Goal: Task Accomplishment & Management: Complete application form

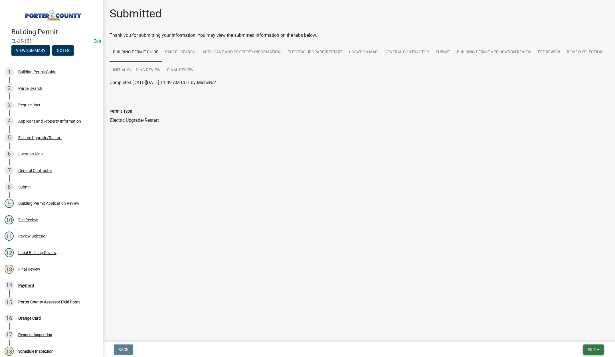
click at [593, 349] on span "Exit" at bounding box center [592, 350] width 8 height 5
click at [583, 336] on button "Save & Exit" at bounding box center [582, 335] width 46 height 14
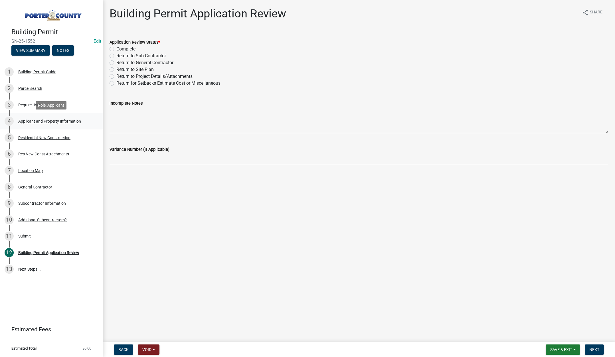
click at [36, 120] on div "Applicant and Property Information" at bounding box center [49, 121] width 63 height 4
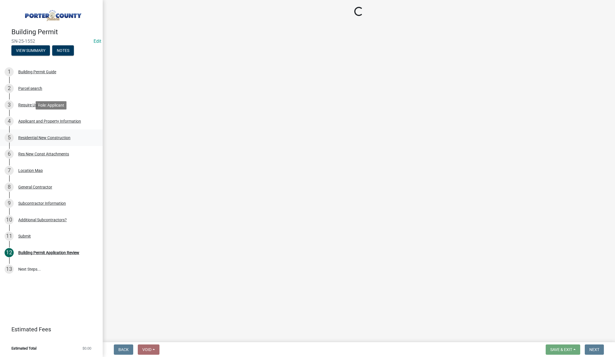
select select "6f5aa9ae-62ac-41bd-979a-9c71eae504cc"
select select "eef3385c-360b-448e-91b8-df9bc56b1cce"
select select "c796f995-08fe-487b-a20e-70ab553361d3"
select select "349f168d-d974-4bf4-9d87-84a8db4888cd"
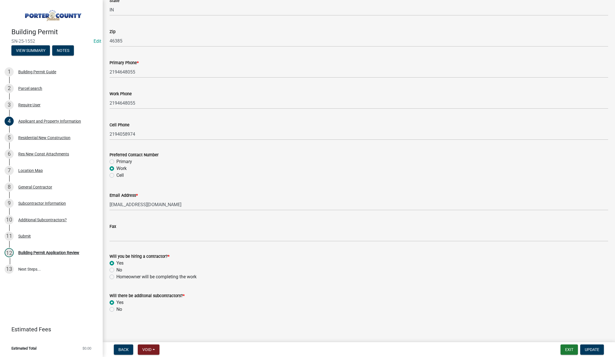
scroll to position [710, 0]
click at [41, 136] on div "Residential New Construction" at bounding box center [44, 138] width 52 height 4
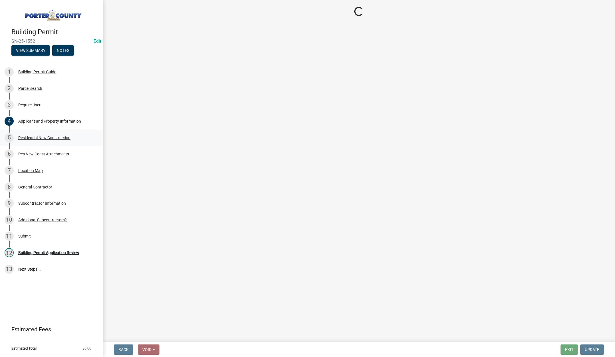
scroll to position [0, 0]
select select "4da9c449-5c2c-48cd-a36d-d108213ca6ba"
select select "61f444c2-0fc1-413e-9948-9a2e89704ff6"
select select "8bba6b76-e342-4289-bfbc-7f8a7eb2a853"
select select "5ba551af-3543-4bb1-864b-48bcd75e9b29"
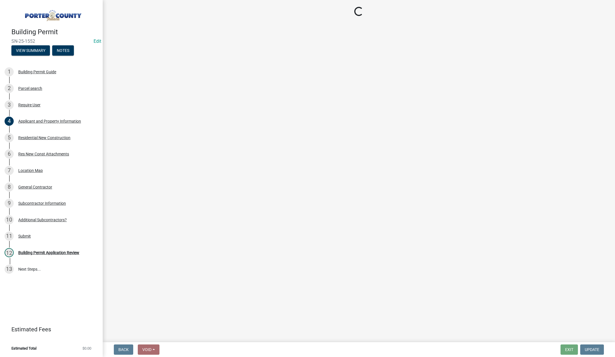
select select "e4a9b6e5-deab-401f-b49d-c88af2388f46"
select select "a7554658-1ff0-4ba4-86bb-30b1109b1a56"
select select "bbae15df-4b7c-4889-a1a2-bdce83955e33"
select select "d3842ca8-a9b0-43e7-b24f-ba0c572b5ff6"
select select "50a44c09-eff3-49e6-b997-ff903361b5ac"
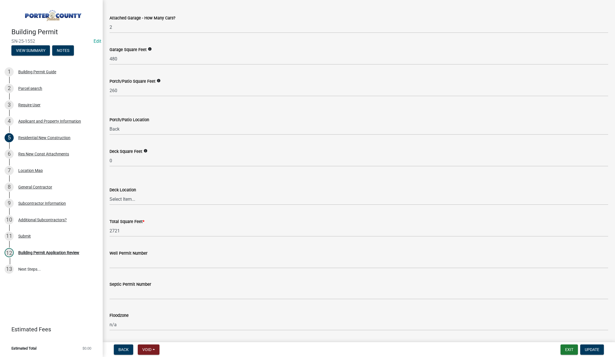
scroll to position [1416, 0]
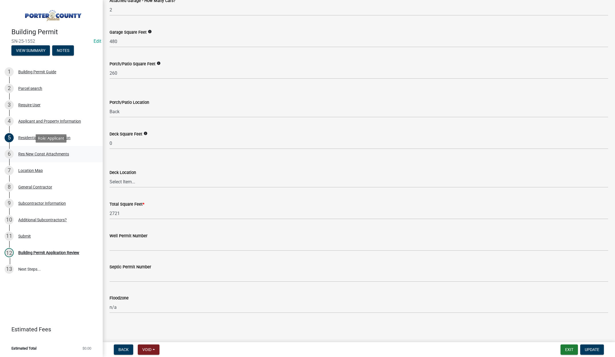
click at [42, 154] on div "Res New Const Attachments" at bounding box center [43, 154] width 51 height 4
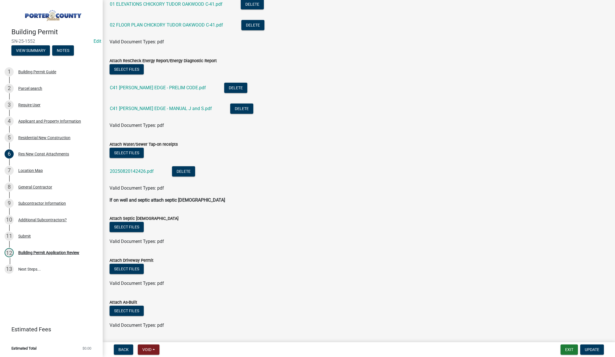
scroll to position [171, 0]
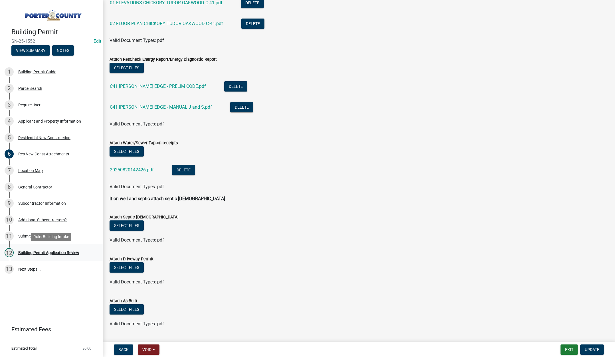
drag, startPoint x: 58, startPoint y: 253, endPoint x: 75, endPoint y: 247, distance: 17.8
click at [58, 253] on div "Building Permit Application Review" at bounding box center [48, 253] width 61 height 4
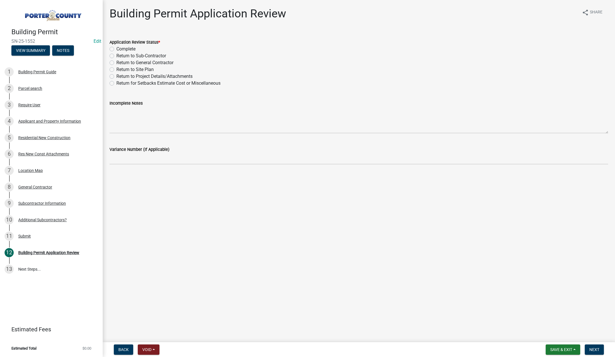
click at [270, 207] on main "Building Permit Application Review share Share Application Review Status * Comp…" at bounding box center [359, 170] width 513 height 340
click at [116, 50] on label "Complete" at bounding box center [125, 49] width 19 height 7
click at [116, 49] on input "Complete" at bounding box center [118, 48] width 4 height 4
radio input "true"
click at [591, 348] on span "Next" at bounding box center [595, 350] width 10 height 5
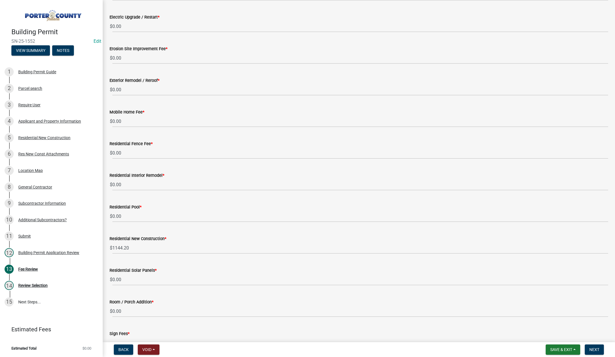
scroll to position [228, 0]
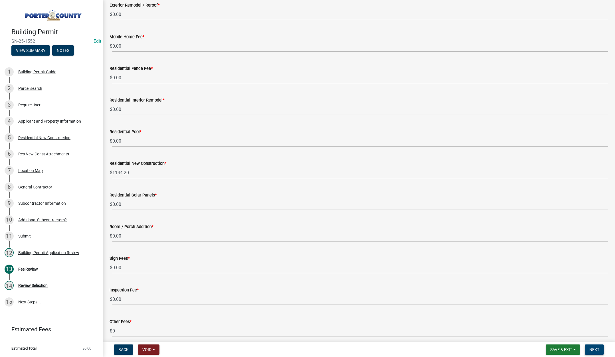
click at [593, 349] on span "Next" at bounding box center [595, 350] width 10 height 5
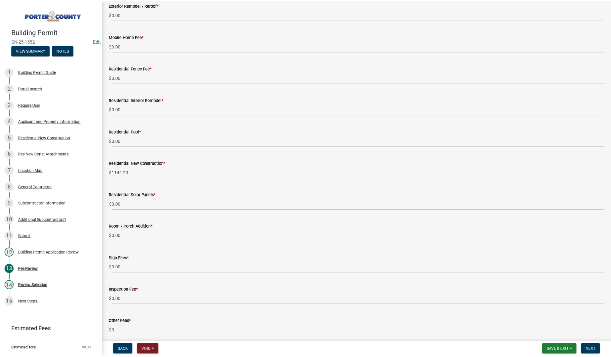
scroll to position [0, 0]
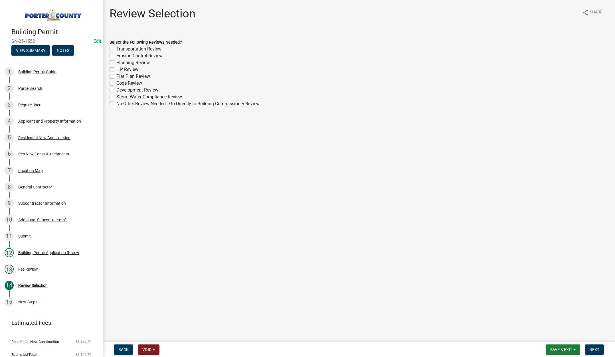
click at [116, 55] on label "Erosion Control Review" at bounding box center [139, 56] width 46 height 7
click at [116, 55] on input "Erosion Control Review" at bounding box center [118, 55] width 4 height 4
checkbox input "true"
checkbox input "false"
checkbox input "true"
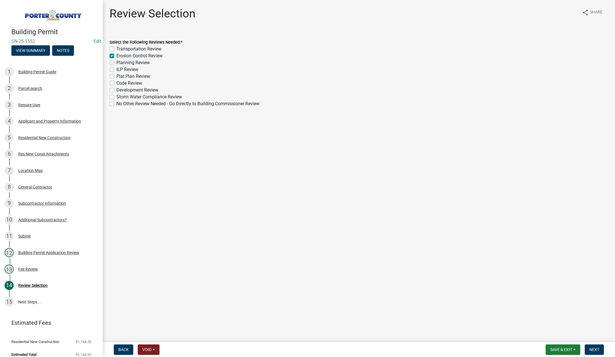
checkbox input "false"
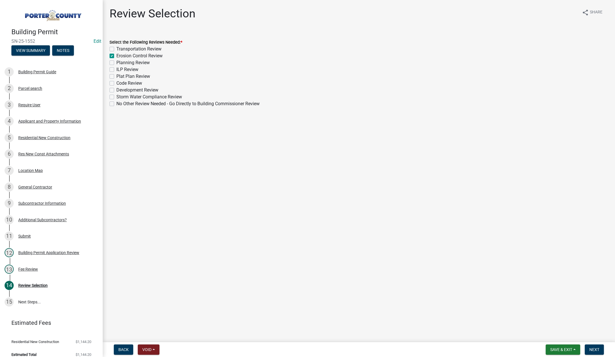
checkbox input "false"
click at [116, 62] on label "Planning Review" at bounding box center [132, 62] width 33 height 7
click at [116, 62] on input "Planning Review" at bounding box center [118, 61] width 4 height 4
checkbox input "true"
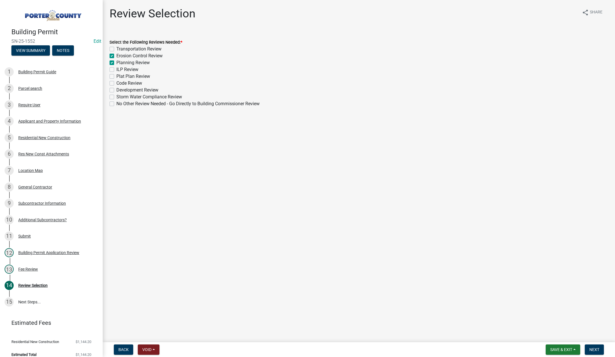
checkbox input "false"
checkbox input "true"
checkbox input "false"
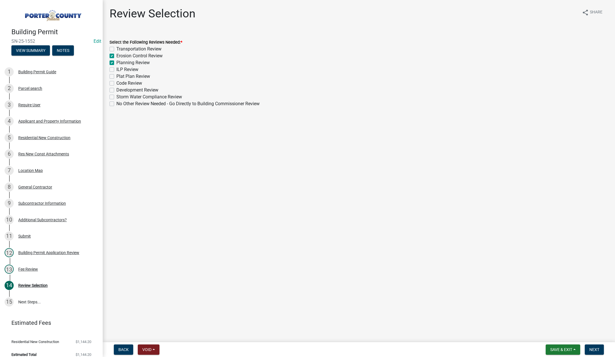
checkbox input "false"
click at [116, 76] on label "Plat Plan Review" at bounding box center [133, 76] width 34 height 7
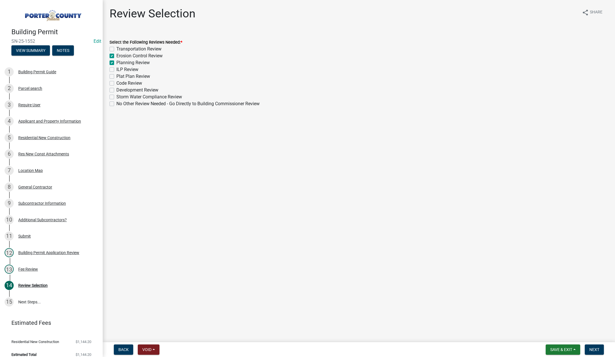
click at [116, 76] on input "Plat Plan Review" at bounding box center [118, 75] width 4 height 4
checkbox input "true"
checkbox input "false"
checkbox input "true"
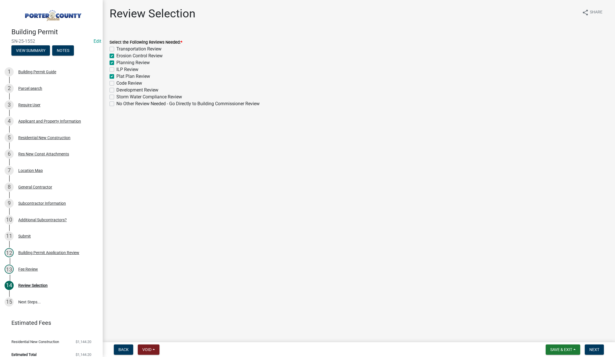
checkbox input "false"
checkbox input "true"
checkbox input "false"
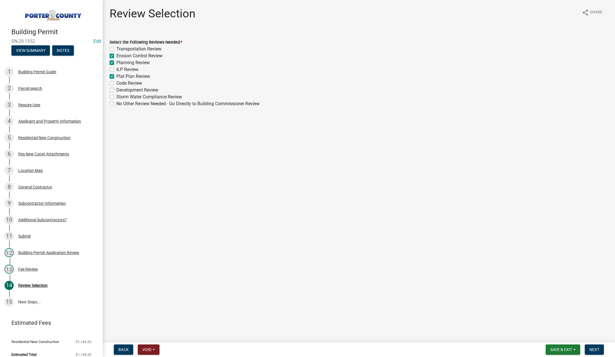
checkbox input "false"
click at [594, 350] on span "Next" at bounding box center [595, 350] width 10 height 5
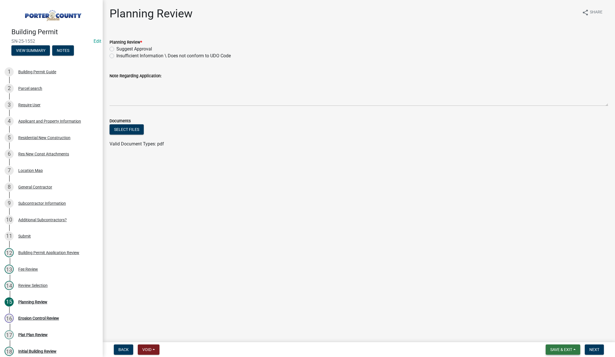
click at [563, 350] on span "Save & Exit" at bounding box center [562, 350] width 22 height 5
click at [557, 337] on button "Save & Exit" at bounding box center [558, 335] width 46 height 14
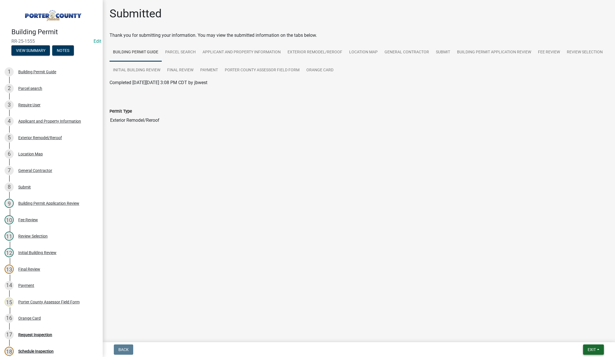
click at [589, 349] on span "Exit" at bounding box center [592, 350] width 8 height 5
click at [581, 337] on button "Save & Exit" at bounding box center [582, 335] width 46 height 14
click at [588, 349] on span "Exit" at bounding box center [592, 350] width 8 height 5
drag, startPoint x: 136, startPoint y: 229, endPoint x: 142, endPoint y: 232, distance: 6.7
click at [139, 230] on main "Submitted Thank you for submitting your information. You may view the submitted…" at bounding box center [359, 170] width 513 height 340
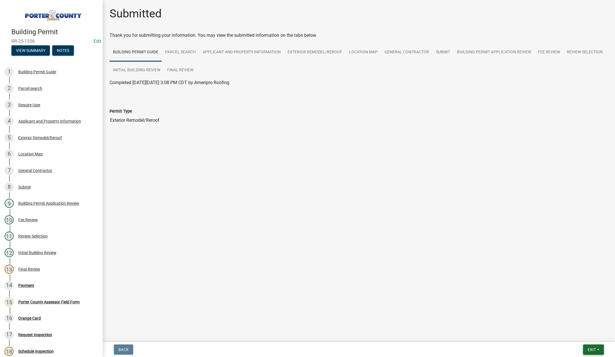
click at [588, 350] on span "Exit" at bounding box center [592, 350] width 8 height 5
click at [579, 337] on button "Save & Exit" at bounding box center [582, 335] width 46 height 14
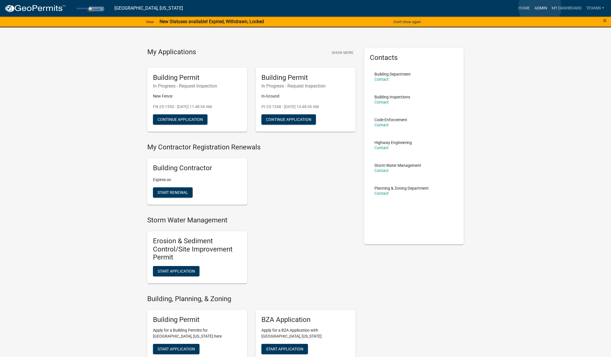
click at [540, 7] on link "Admin" at bounding box center [540, 8] width 17 height 11
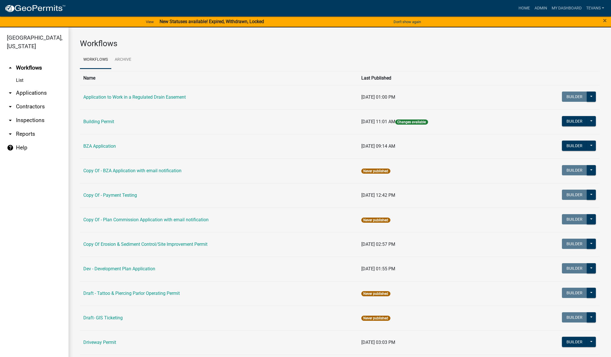
click at [27, 100] on link "arrow_drop_down Contractors" at bounding box center [34, 107] width 69 height 14
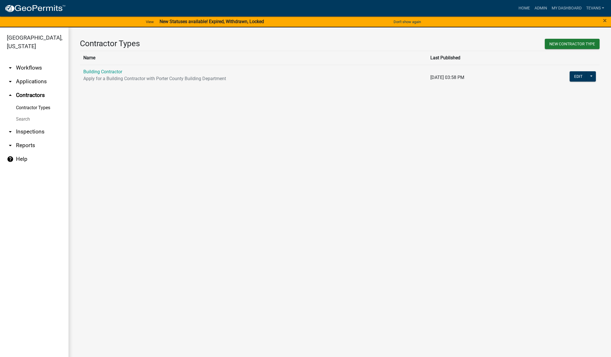
click at [23, 114] on link "Search" at bounding box center [34, 119] width 69 height 11
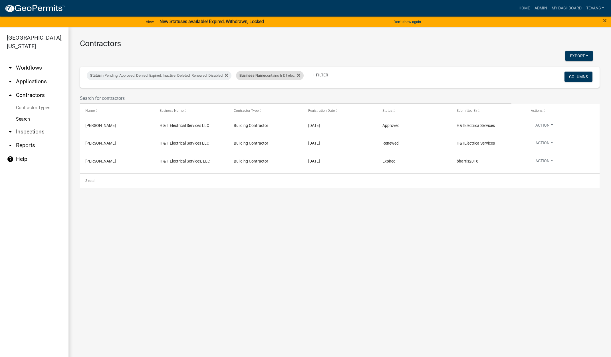
click at [254, 76] on span "Business Name" at bounding box center [252, 75] width 26 height 4
click at [268, 96] on input "h & t elec" at bounding box center [274, 97] width 52 height 12
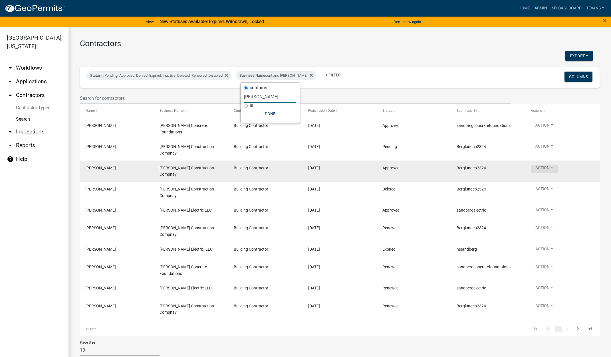
type input "berg"
click at [546, 131] on button "Action" at bounding box center [544, 126] width 27 height 8
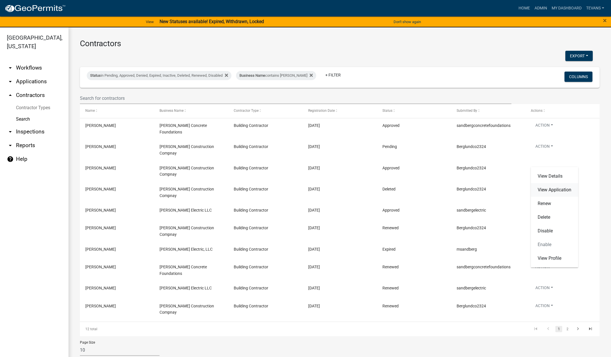
click at [555, 189] on link "View Application" at bounding box center [554, 190] width 47 height 14
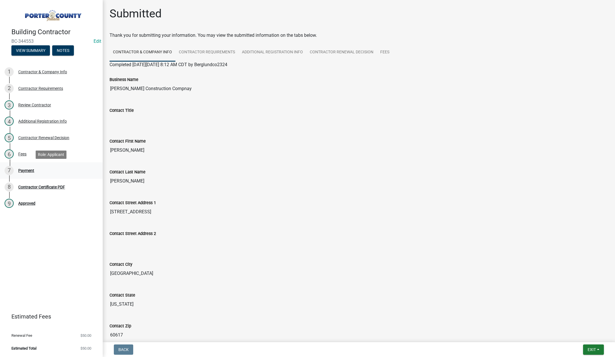
click at [30, 170] on div "Payment" at bounding box center [26, 171] width 16 height 4
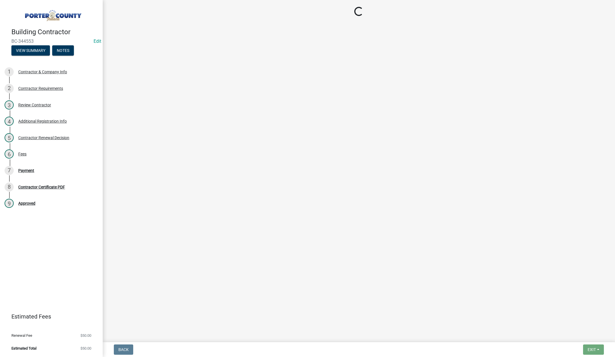
select select "3: 3"
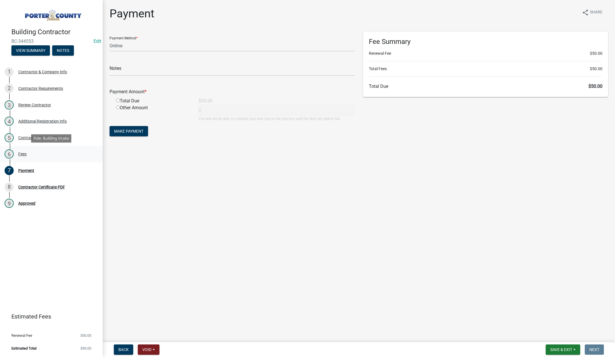
drag, startPoint x: 22, startPoint y: 153, endPoint x: 27, endPoint y: 153, distance: 5.7
click at [23, 153] on div "Fees" at bounding box center [22, 154] width 8 height 4
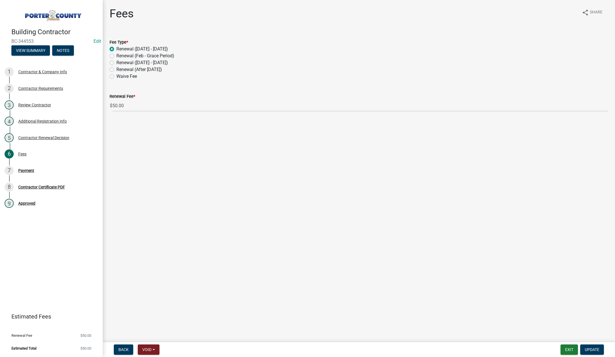
click at [116, 62] on label "Renewal (March 1 - Aug 30)" at bounding box center [142, 62] width 52 height 7
click at [116, 62] on input "Renewal (March 1 - Aug 30)" at bounding box center [118, 61] width 4 height 4
radio input "true"
click at [588, 346] on button "Update" at bounding box center [593, 350] width 24 height 10
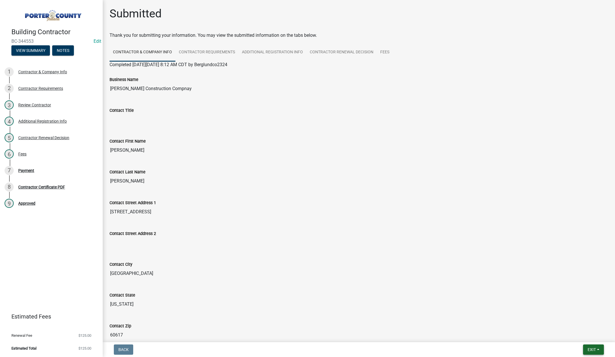
click at [588, 349] on span "Exit" at bounding box center [592, 350] width 8 height 5
click at [587, 340] on button "Save & Exit" at bounding box center [582, 335] width 46 height 14
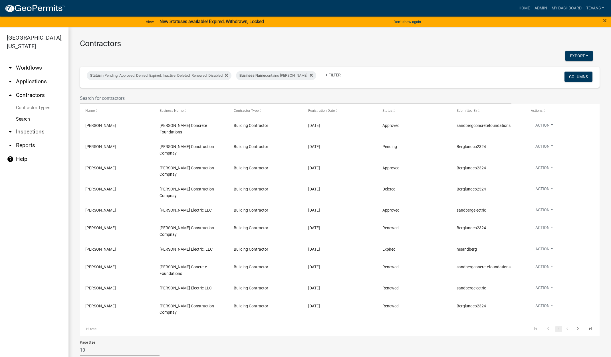
click at [29, 139] on link "arrow_drop_down Reports" at bounding box center [34, 146] width 69 height 14
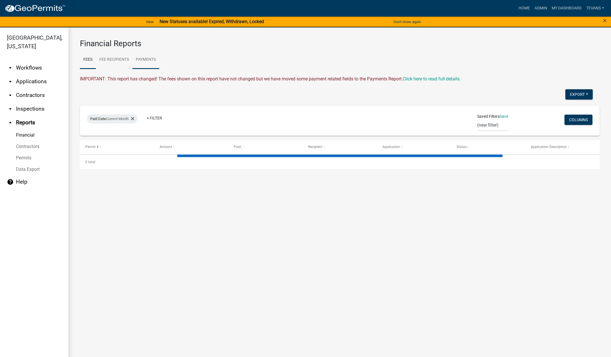
click at [150, 61] on link "Payments" at bounding box center [145, 60] width 27 height 18
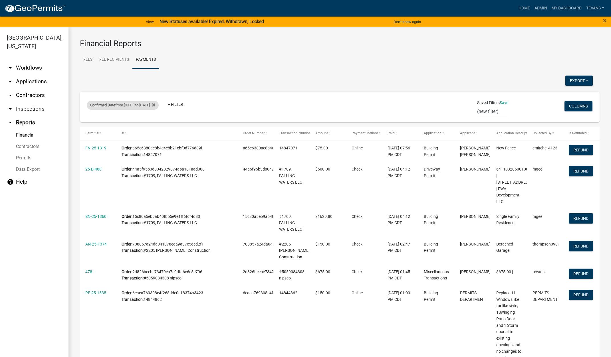
click at [128, 109] on div "Confirmed Date from 08/19/2025 to 08/19/2025" at bounding box center [123, 105] width 72 height 9
select select "custom"
click at [160, 150] on input "2025-08-19" at bounding box center [132, 151] width 57 height 12
type input "2025-08-20"
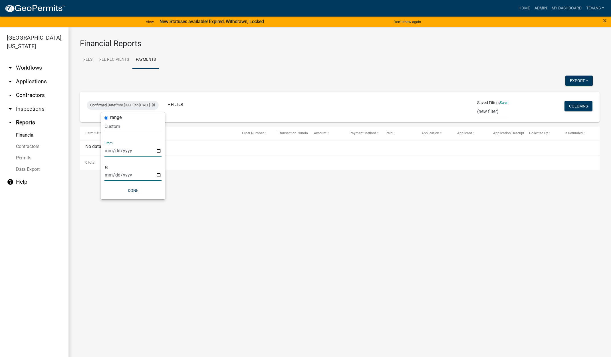
click at [159, 175] on input "2025-08-19" at bounding box center [132, 175] width 57 height 12
type input "2025-08-20"
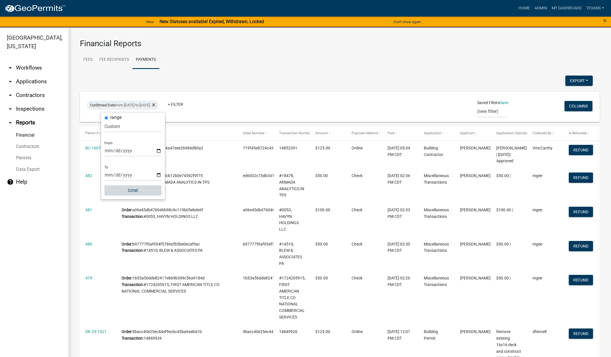
click at [137, 190] on button "Done" at bounding box center [132, 191] width 57 height 10
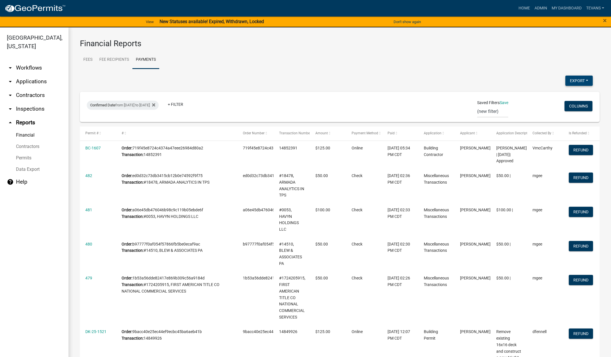
click at [575, 82] on button "Export" at bounding box center [578, 81] width 27 height 10
click at [551, 94] on button "Excel Format (.xlsx)" at bounding box center [565, 96] width 53 height 14
click at [224, 22] on strong "New Statuses available! Expired, Withdrawn, Locked" at bounding box center [212, 21] width 104 height 5
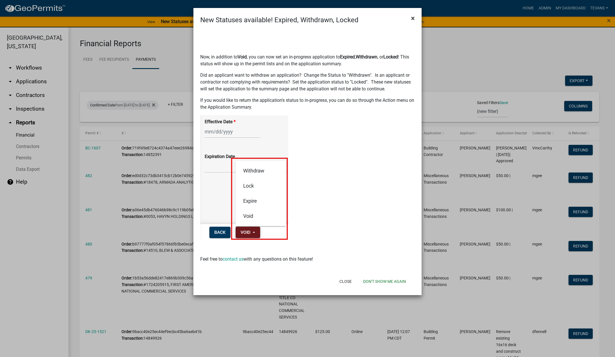
click at [413, 17] on span "×" at bounding box center [413, 18] width 4 height 8
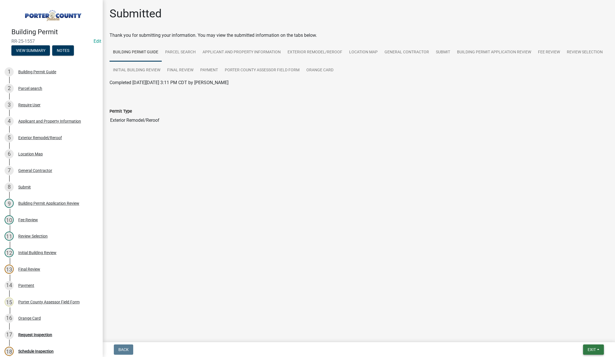
click at [592, 351] on span "Exit" at bounding box center [592, 350] width 8 height 5
click at [586, 336] on button "Save & Exit" at bounding box center [582, 335] width 46 height 14
click at [590, 348] on span "Exit" at bounding box center [592, 350] width 8 height 5
click at [588, 340] on button "Save & Exit" at bounding box center [582, 335] width 46 height 14
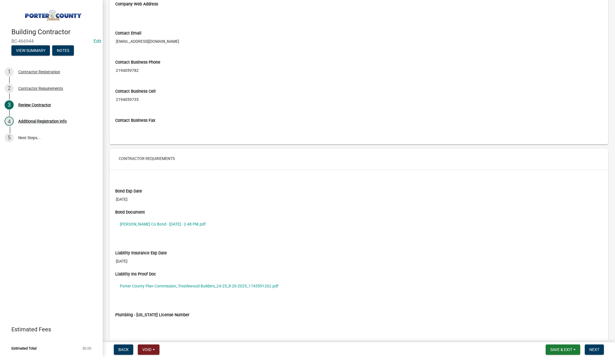
scroll to position [428, 0]
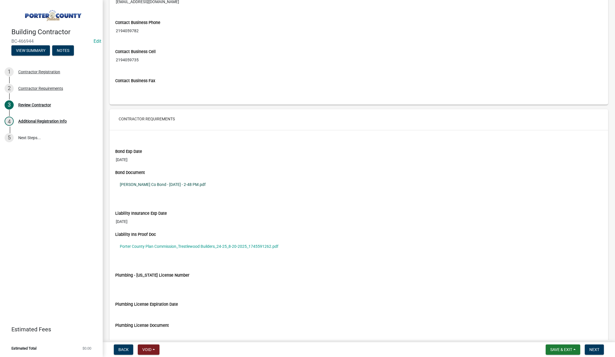
click at [194, 184] on link "Porter Co Bond - Aug 20 2025 - 2-48 PM.pdf" at bounding box center [359, 184] width 488 height 13
click at [238, 247] on link "Porter County Plan Commission_Trestlewood Builders_24-25_8-20-2025_1745591262.p…" at bounding box center [359, 246] width 488 height 13
click at [597, 350] on span "Next" at bounding box center [595, 350] width 10 height 5
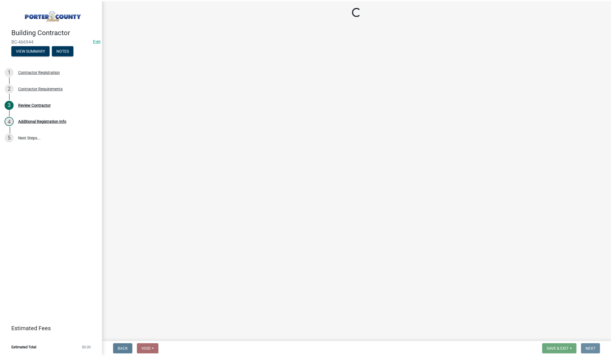
scroll to position [0, 0]
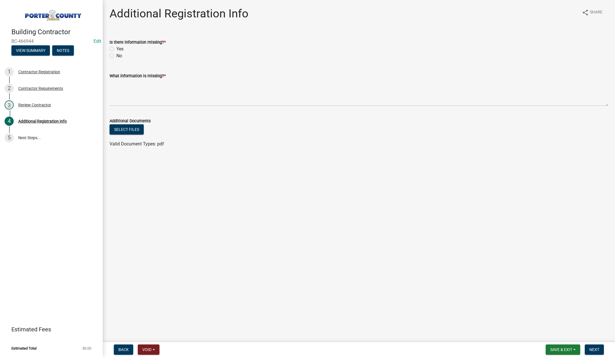
click at [116, 48] on label "Yes" at bounding box center [119, 49] width 7 height 7
click at [116, 48] on input "Yes" at bounding box center [118, 48] width 4 height 4
radio input "true"
click at [136, 90] on textarea "What information is missing? *" at bounding box center [359, 92] width 499 height 27
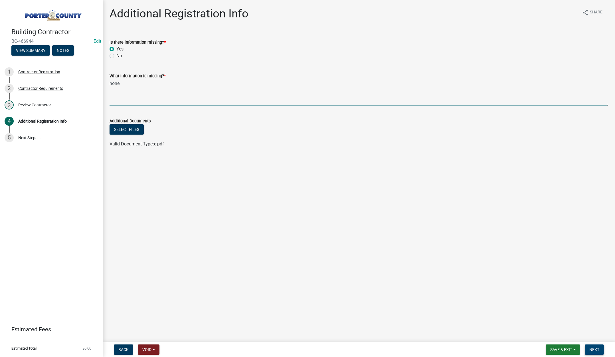
type textarea "none"
click at [591, 348] on span "Next" at bounding box center [595, 350] width 10 height 5
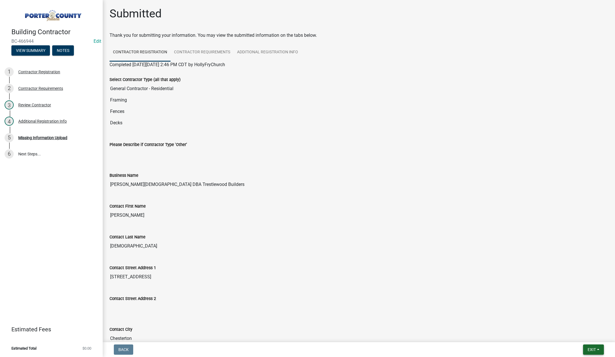
click at [590, 351] on span "Exit" at bounding box center [592, 350] width 8 height 5
click at [582, 336] on button "Save & Exit" at bounding box center [582, 335] width 46 height 14
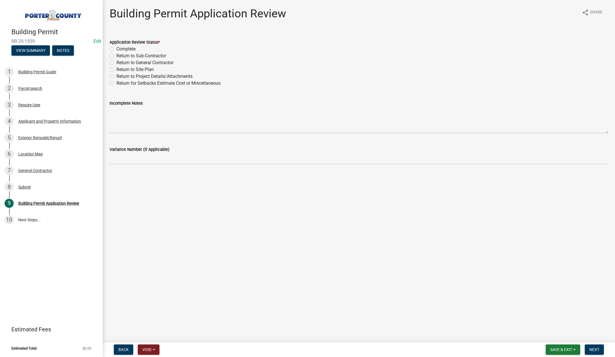
drag, startPoint x: 113, startPoint y: 49, endPoint x: 143, endPoint y: 86, distance: 47.9
click at [116, 49] on label "Complete" at bounding box center [125, 49] width 19 height 7
click at [116, 49] on input "Complete" at bounding box center [118, 48] width 4 height 4
radio input "true"
click at [594, 350] on span "Next" at bounding box center [595, 350] width 10 height 5
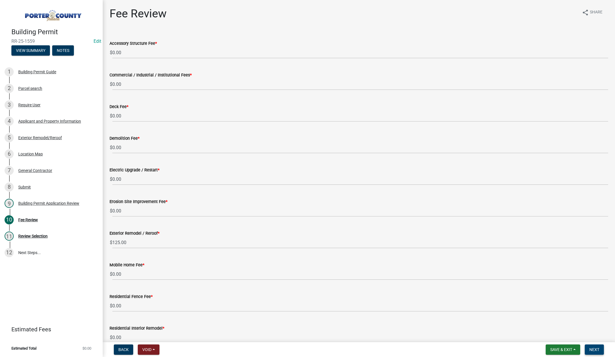
click at [589, 349] on button "Next" at bounding box center [594, 350] width 19 height 10
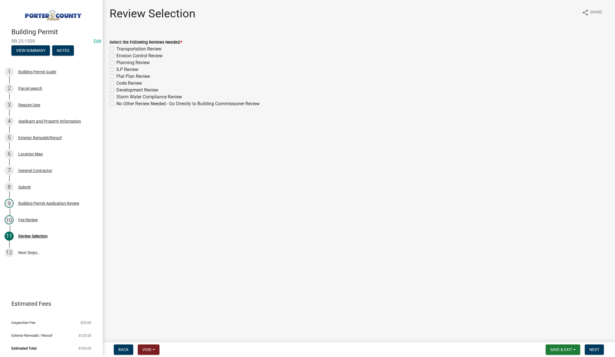
click at [116, 104] on label "No Other Review Needed - Go Directly to Building Commissioner Review" at bounding box center [187, 103] width 143 height 7
click at [116, 104] on input "No Other Review Needed - Go Directly to Building Commissioner Review" at bounding box center [118, 102] width 4 height 4
checkbox input "true"
checkbox input "false"
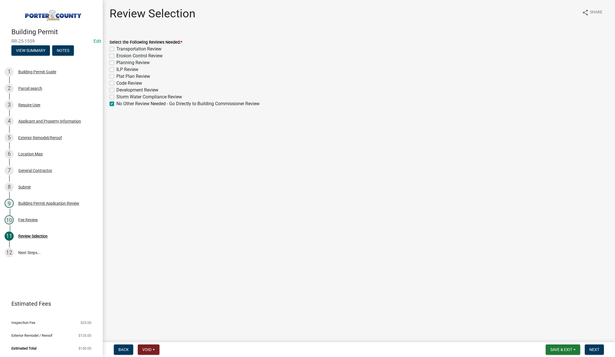
checkbox input "false"
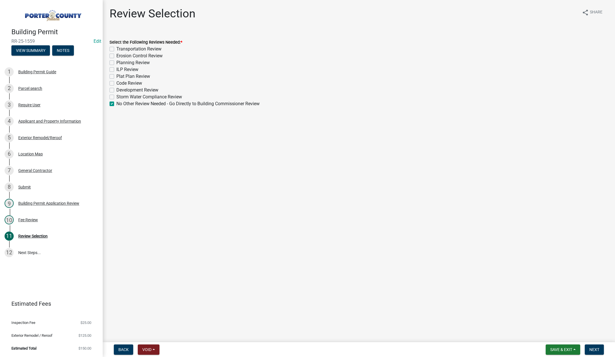
checkbox input "false"
checkbox input "true"
click at [592, 348] on span "Next" at bounding box center [595, 350] width 10 height 5
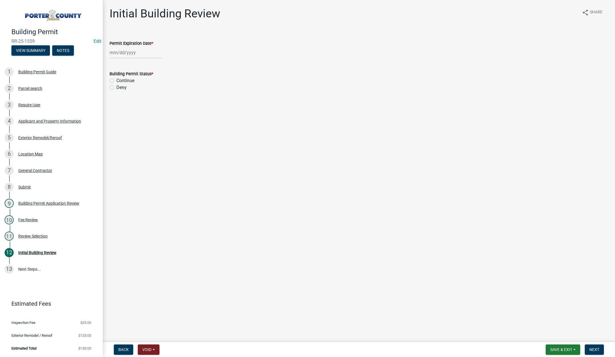
click at [142, 54] on div at bounding box center [136, 53] width 52 height 12
select select "8"
click at [156, 65] on select "1525 1526 1527 1528 1529 1530 1531 1532 1533 1534 1535 1536 1537 1538 1539 1540…" at bounding box center [154, 65] width 21 height 9
select select "2026"
click at [144, 61] on select "1525 1526 1527 1528 1529 1530 1531 1532 1533 1534 1535 1536 1537 1538 1539 1540…" at bounding box center [154, 65] width 21 height 9
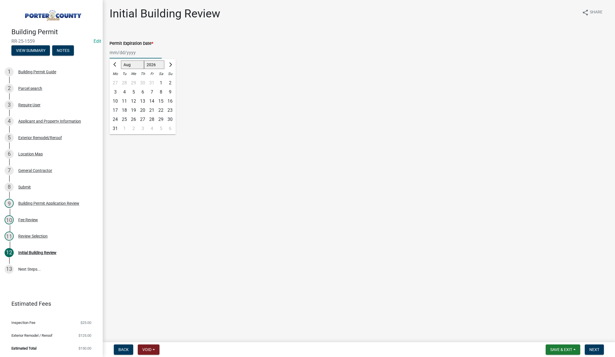
click at [152, 110] on div "21" at bounding box center [151, 110] width 9 height 9
type input "08/21/2026"
click at [116, 81] on label "Continue" at bounding box center [125, 80] width 18 height 7
click at [116, 81] on input "Continue" at bounding box center [118, 79] width 4 height 4
radio input "true"
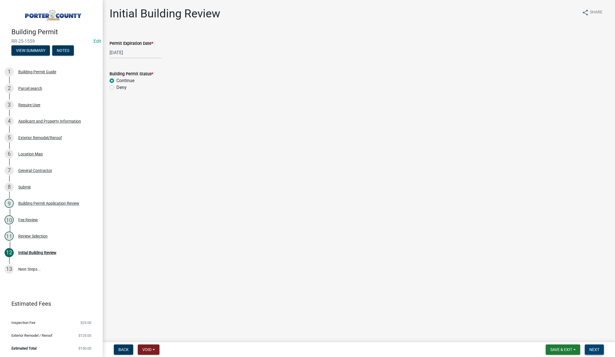
click at [592, 348] on span "Next" at bounding box center [595, 350] width 10 height 5
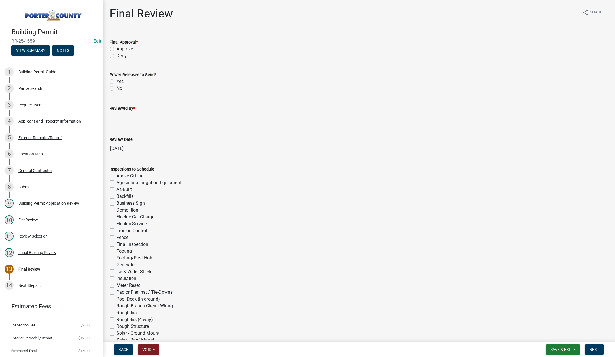
click at [116, 49] on label "Approve" at bounding box center [124, 49] width 17 height 7
click at [116, 49] on input "Approve" at bounding box center [118, 48] width 4 height 4
radio input "true"
click at [116, 88] on label "No" at bounding box center [119, 88] width 6 height 7
click at [116, 88] on input "No" at bounding box center [118, 87] width 4 height 4
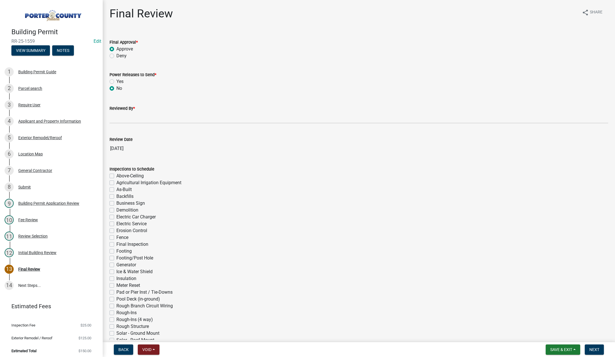
radio input "true"
drag, startPoint x: 116, startPoint y: 117, endPoint x: 123, endPoint y: 119, distance: 7.4
click at [116, 117] on input "Reviewed By *" at bounding box center [359, 118] width 499 height 12
type input "[PERSON_NAME]"
click at [591, 350] on span "Next" at bounding box center [595, 350] width 10 height 5
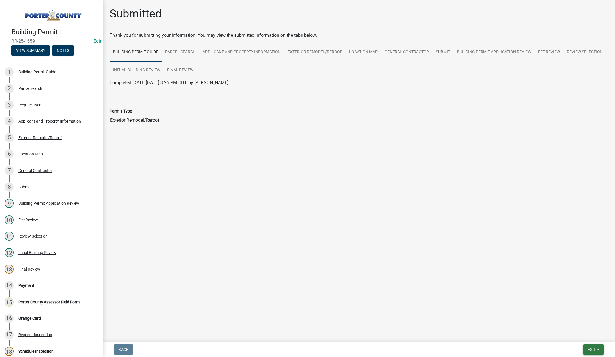
click at [588, 351] on span "Exit" at bounding box center [592, 350] width 8 height 5
click at [582, 339] on button "Save & Exit" at bounding box center [582, 335] width 46 height 14
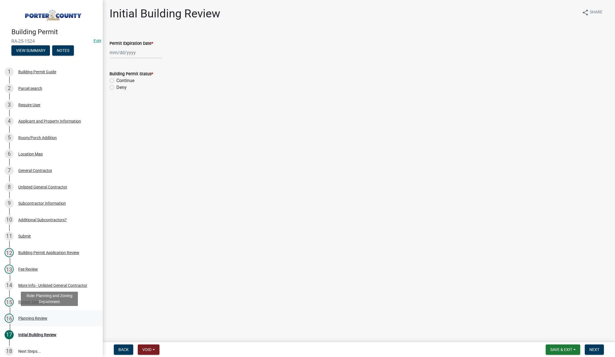
click at [38, 315] on div "16 Planning Review" at bounding box center [49, 318] width 89 height 9
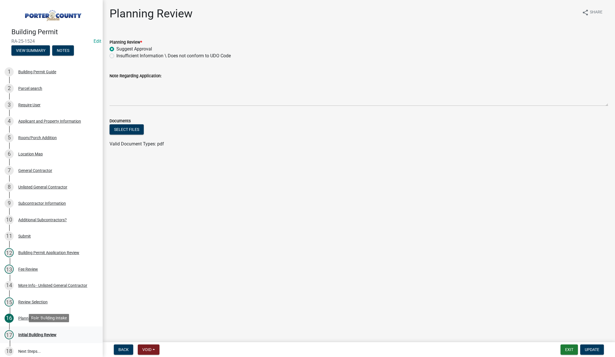
click at [48, 333] on div "Initial Building Review" at bounding box center [37, 335] width 38 height 4
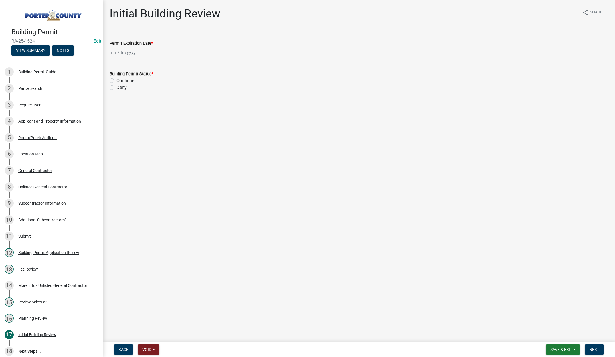
select select "8"
click at [141, 53] on div "[PERSON_NAME] Feb Mar Apr [PERSON_NAME][DATE] Oct Nov [DATE] 1526 1527 1528 152…" at bounding box center [136, 53] width 52 height 12
click at [158, 65] on select "1525 1526 1527 1528 1529 1530 1531 1532 1533 1534 1535 1536 1537 1538 1539 1540…" at bounding box center [154, 65] width 21 height 9
select select "2027"
click at [144, 61] on select "1525 1526 1527 1528 1529 1530 1531 1532 1533 1534 1535 1536 1537 1538 1539 1540…" at bounding box center [154, 65] width 21 height 9
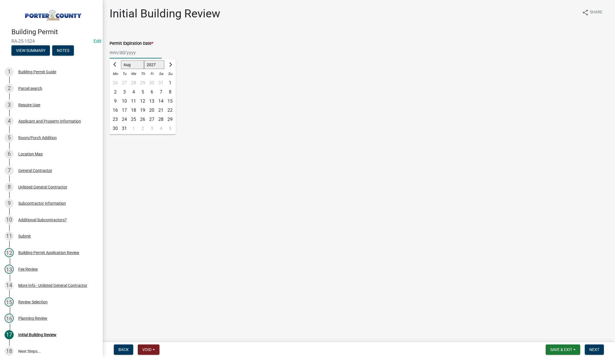
click at [160, 108] on div "21" at bounding box center [160, 110] width 9 height 9
type input "[DATE]"
click at [116, 80] on label "Continue" at bounding box center [125, 80] width 18 height 7
click at [116, 80] on input "Continue" at bounding box center [118, 79] width 4 height 4
radio input "true"
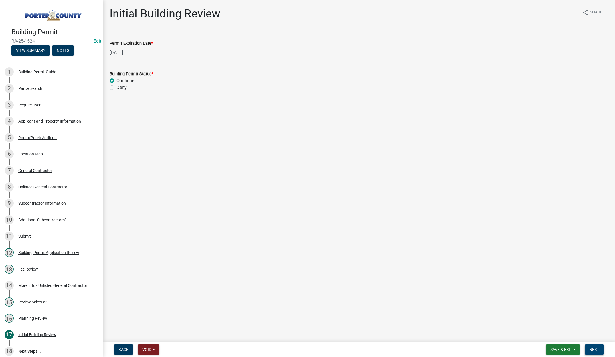
click at [596, 350] on span "Next" at bounding box center [595, 350] width 10 height 5
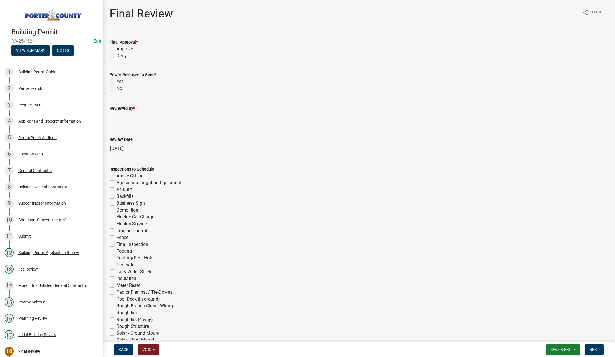
click at [116, 49] on label "Approve" at bounding box center [124, 49] width 17 height 7
click at [116, 49] on input "Approve" at bounding box center [118, 48] width 4 height 4
radio input "true"
click at [116, 88] on label "No" at bounding box center [119, 88] width 6 height 7
click at [116, 88] on input "No" at bounding box center [118, 87] width 4 height 4
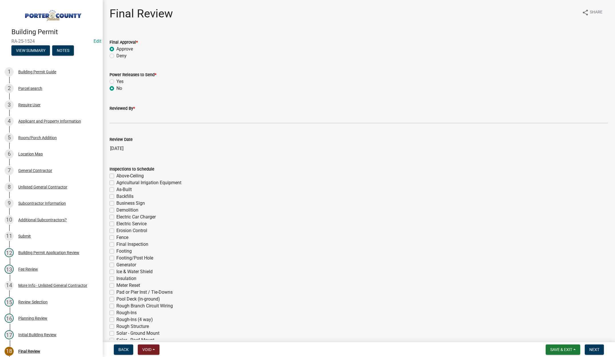
radio input "true"
click at [117, 117] on input "Reviewed By *" at bounding box center [359, 118] width 499 height 12
type input "[PERSON_NAME]"
click at [595, 348] on span "Next" at bounding box center [595, 350] width 10 height 5
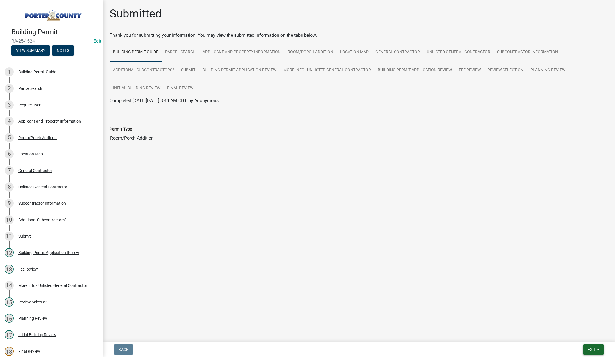
click at [591, 350] on span "Exit" at bounding box center [592, 350] width 8 height 5
drag, startPoint x: 575, startPoint y: 334, endPoint x: 570, endPoint y: 328, distance: 8.3
click at [575, 334] on button "Save & Exit" at bounding box center [582, 335] width 46 height 14
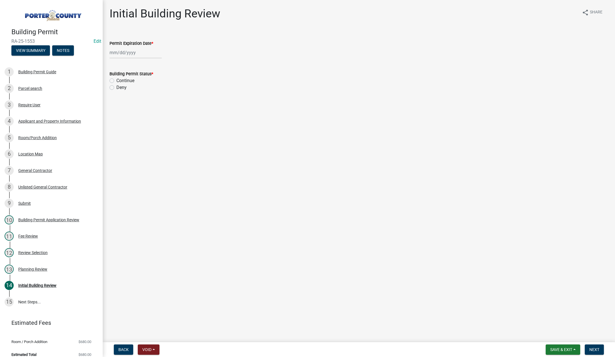
select select "8"
select select "2025"
click at [143, 53] on div "Jan Feb Mar Apr May Jun Jul Aug Sep Oct Nov Dec 1525 1526 1527 1528 1529 1530 1…" at bounding box center [136, 53] width 52 height 12
click at [216, 61] on wm-data-entity-input "Permit Expiration Date * Jan Feb Mar Apr May Jun Jul Aug Sep Oct Nov Dec 1525 1…" at bounding box center [359, 48] width 499 height 32
click at [60, 186] on div "Unlisted General Contractor" at bounding box center [42, 187] width 49 height 4
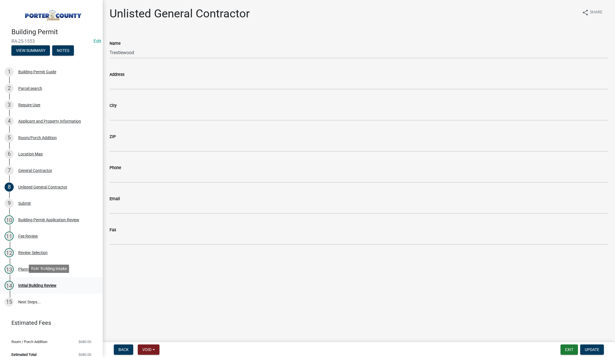
click at [43, 284] on div "Initial Building Review" at bounding box center [37, 286] width 38 height 4
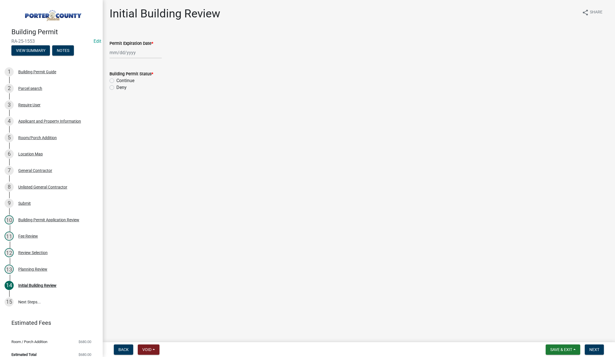
select select "8"
click at [140, 52] on div "Jan Feb Mar Apr May Jun Jul Aug Sep Oct Nov Dec 1525 1526 1527 1528 1529 1530 1…" at bounding box center [136, 53] width 52 height 12
click at [156, 65] on select "1525 1526 1527 1528 1529 1530 1531 1532 1533 1534 1535 1536 1537 1538 1539 1540…" at bounding box center [154, 65] width 21 height 9
select select "2027"
click at [144, 61] on select "1525 1526 1527 1528 1529 1530 1531 1532 1533 1534 1535 1536 1537 1538 1539 1540…" at bounding box center [154, 65] width 21 height 9
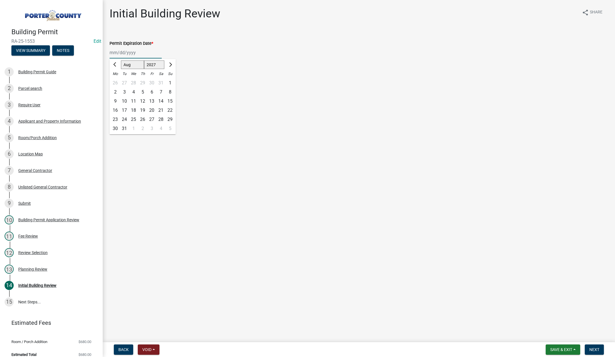
click at [159, 109] on div "21" at bounding box center [160, 110] width 9 height 9
type input "08/21/2027"
click at [116, 81] on label "Continue" at bounding box center [125, 80] width 18 height 7
click at [116, 81] on input "Continue" at bounding box center [118, 79] width 4 height 4
radio input "true"
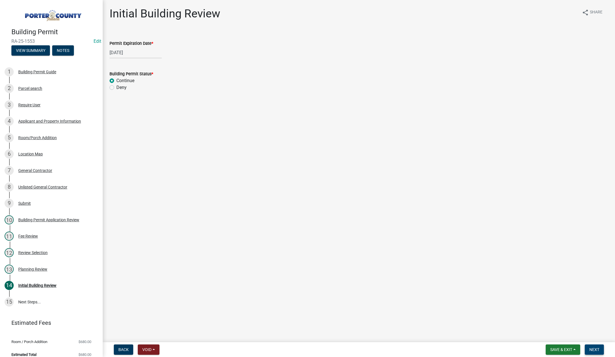
click at [593, 348] on span "Next" at bounding box center [595, 350] width 10 height 5
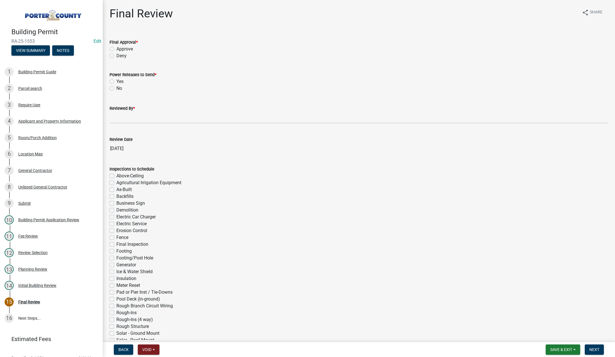
click at [116, 49] on label "Approve" at bounding box center [124, 49] width 17 height 7
click at [116, 49] on input "Approve" at bounding box center [118, 48] width 4 height 4
radio input "true"
click at [116, 88] on label "No" at bounding box center [119, 88] width 6 height 7
click at [116, 88] on input "No" at bounding box center [118, 87] width 4 height 4
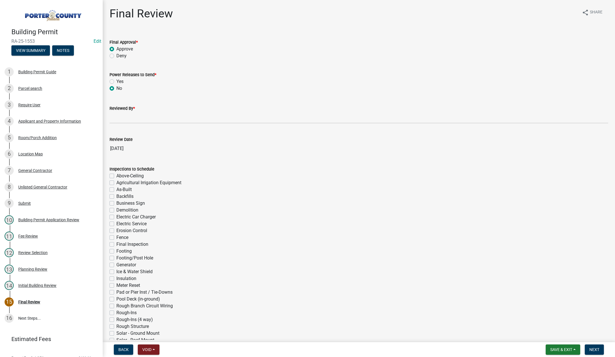
radio input "true"
click at [120, 120] on input "Reviewed By *" at bounding box center [359, 118] width 499 height 12
type input "Tami"
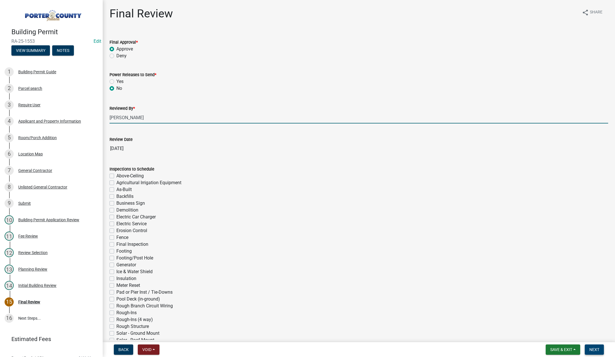
click at [595, 348] on span "Next" at bounding box center [595, 350] width 10 height 5
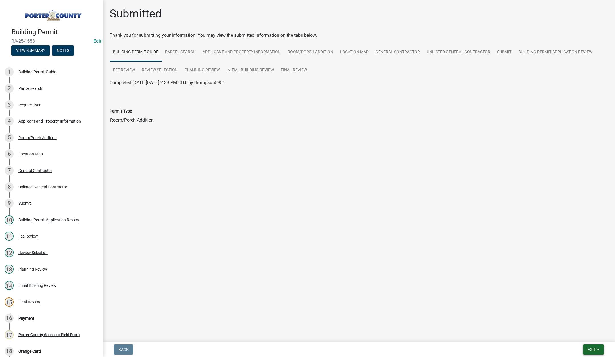
click at [591, 349] on span "Exit" at bounding box center [592, 350] width 8 height 5
click at [586, 339] on button "Save & Exit" at bounding box center [582, 335] width 46 height 14
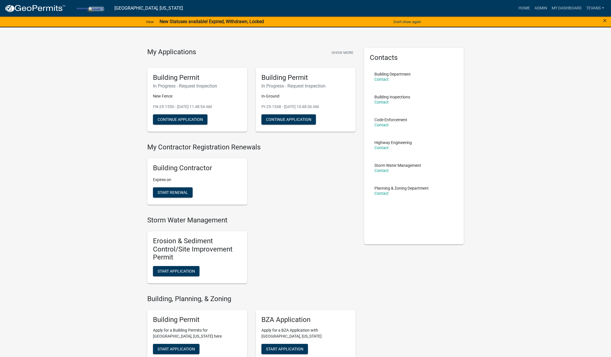
drag, startPoint x: 115, startPoint y: 173, endPoint x: 98, endPoint y: 158, distance: 22.7
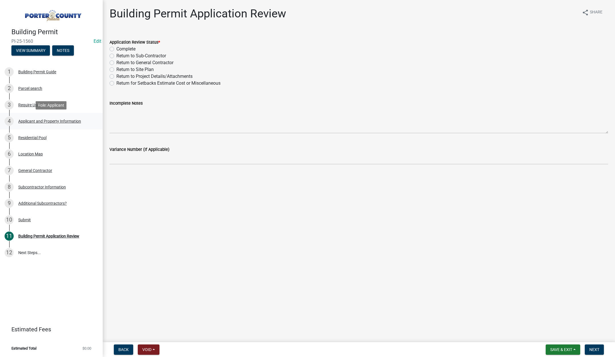
click at [50, 121] on div "Applicant and Property Information" at bounding box center [49, 121] width 63 height 4
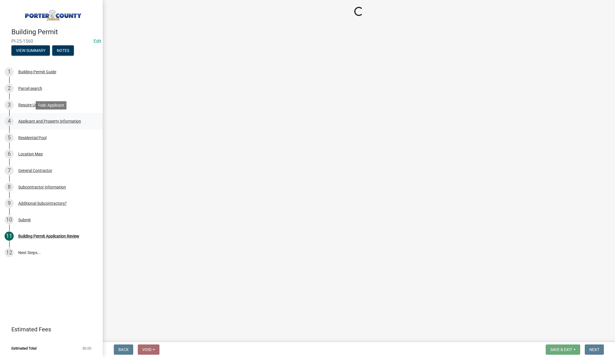
select select "829e86d3-b11d-4b91-b18e-70a426bdae9f"
select select "ea6751d4-6bf7-4a16-89ee-f7801ab82aa1"
select select "e2d1b1d7-ccc9-456b-9e96-e16306515997"
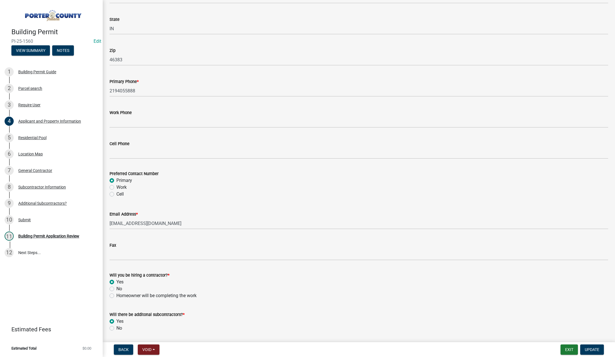
scroll to position [710, 0]
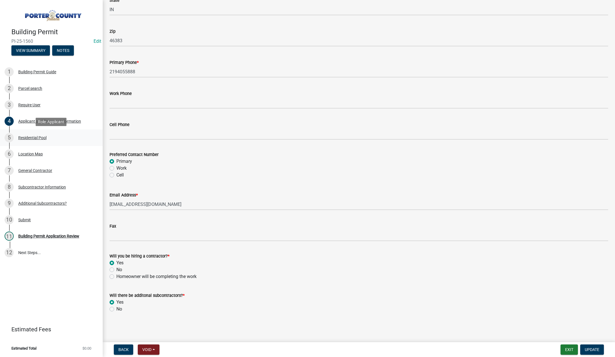
click at [40, 138] on div "Residential Pool" at bounding box center [32, 138] width 28 height 4
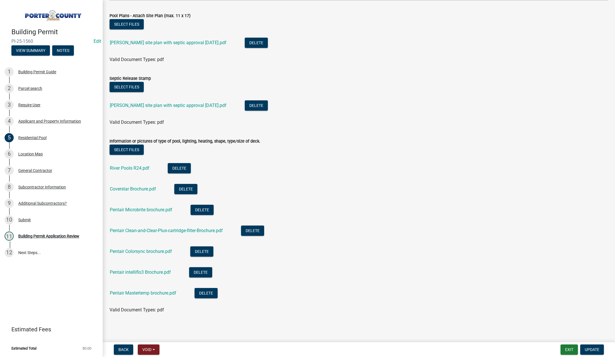
scroll to position [582, 0]
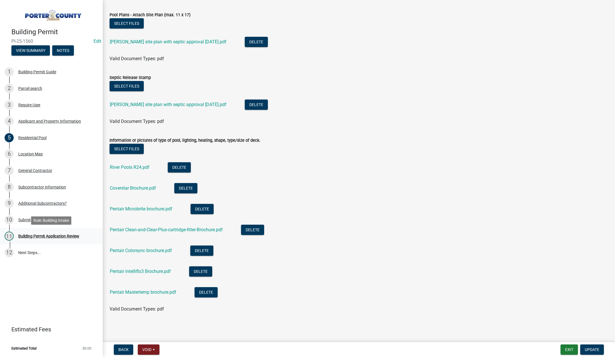
click at [61, 236] on div "Building Permit Application Review" at bounding box center [48, 236] width 61 height 4
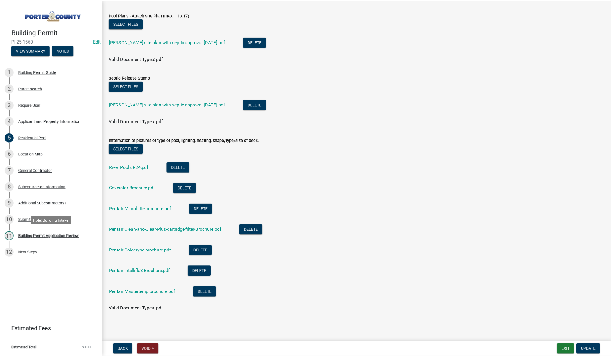
scroll to position [0, 0]
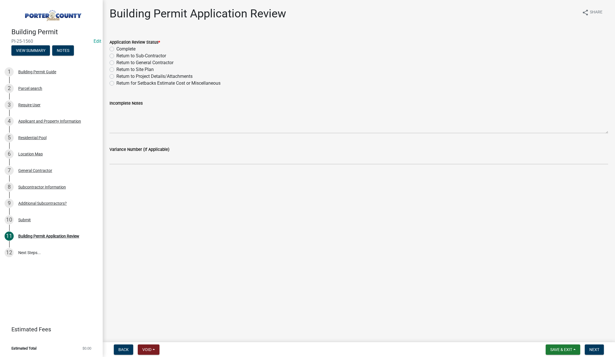
click at [116, 49] on label "Complete" at bounding box center [125, 49] width 19 height 7
click at [116, 49] on input "Complete" at bounding box center [118, 48] width 4 height 4
radio input "true"
click at [593, 349] on span "Next" at bounding box center [595, 350] width 10 height 5
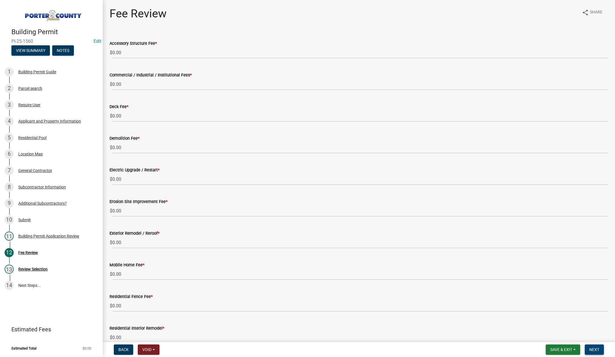
click at [591, 350] on span "Next" at bounding box center [595, 350] width 10 height 5
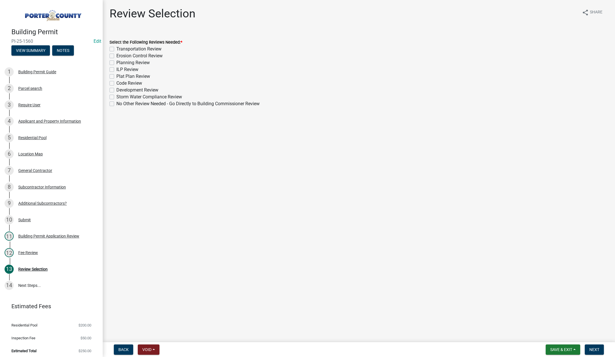
click at [116, 104] on label "No Other Review Needed - Go Directly to Building Commissioner Review" at bounding box center [187, 103] width 143 height 7
click at [116, 104] on input "No Other Review Needed - Go Directly to Building Commissioner Review" at bounding box center [118, 102] width 4 height 4
checkbox input "true"
checkbox input "false"
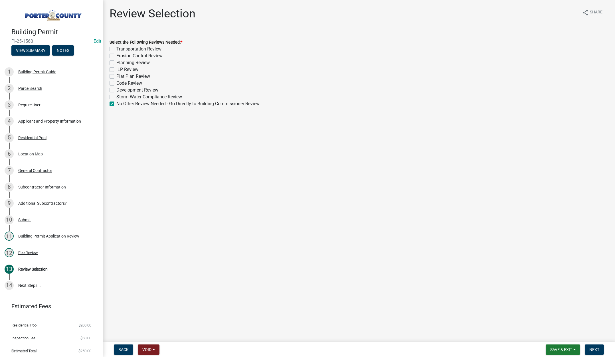
checkbox input "false"
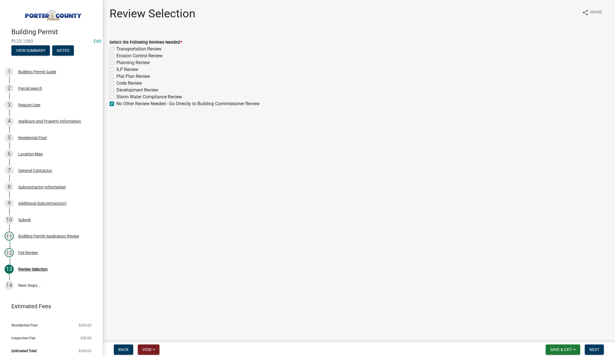
checkbox input "false"
checkbox input "true"
click at [594, 347] on button "Next" at bounding box center [594, 350] width 19 height 10
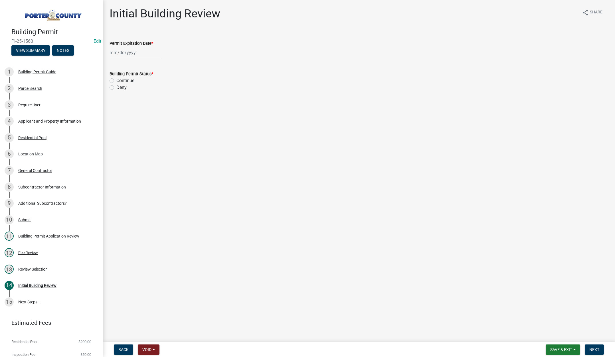
click at [140, 54] on div at bounding box center [136, 53] width 52 height 12
select select "8"
click at [156, 65] on select "1525 1526 1527 1528 1529 1530 1531 1532 1533 1534 1535 1536 1537 1538 1539 1540…" at bounding box center [154, 65] width 21 height 9
select select "2026"
click at [144, 61] on select "1525 1526 1527 1528 1529 1530 1531 1532 1533 1534 1535 1536 1537 1538 1539 1540…" at bounding box center [154, 65] width 21 height 9
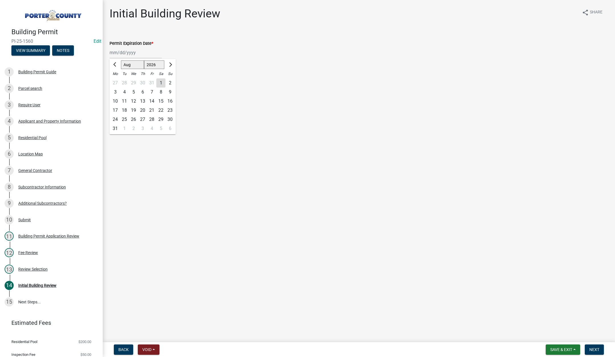
click at [153, 110] on div "21" at bounding box center [151, 110] width 9 height 9
type input "[DATE]"
drag, startPoint x: 112, startPoint y: 81, endPoint x: 115, endPoint y: 82, distance: 3.2
click at [116, 81] on label "Continue" at bounding box center [125, 80] width 18 height 7
click at [116, 81] on input "Continue" at bounding box center [118, 79] width 4 height 4
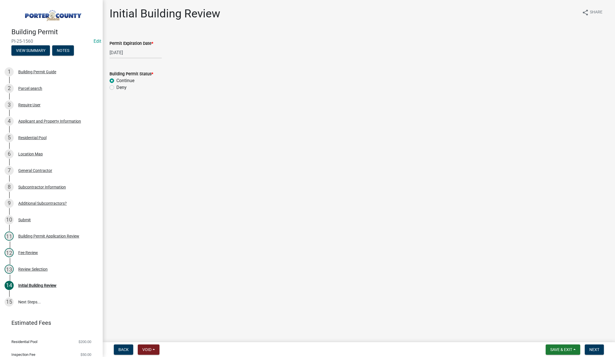
radio input "true"
drag, startPoint x: 594, startPoint y: 347, endPoint x: 529, endPoint y: 286, distance: 89.9
click at [594, 348] on span "Next" at bounding box center [595, 350] width 10 height 5
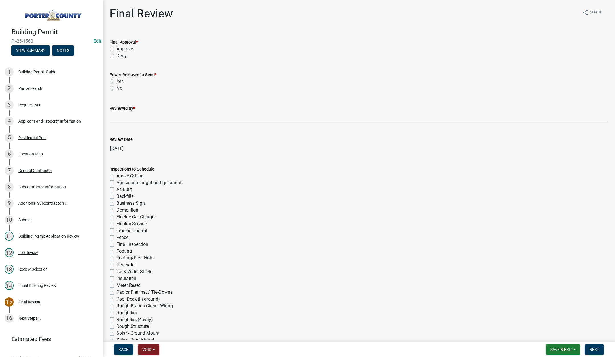
click at [116, 48] on label "Approve" at bounding box center [124, 49] width 17 height 7
click at [116, 48] on input "Approve" at bounding box center [118, 48] width 4 height 4
radio input "true"
click at [116, 88] on label "No" at bounding box center [119, 88] width 6 height 7
click at [116, 88] on input "No" at bounding box center [118, 87] width 4 height 4
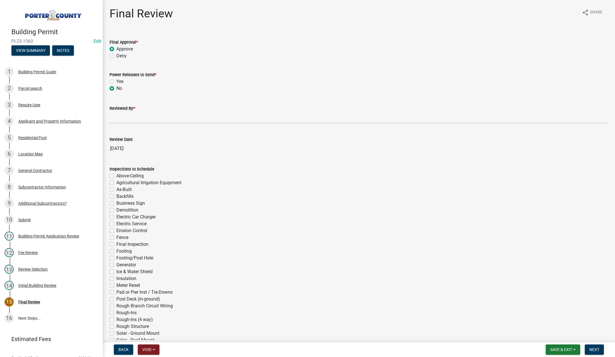
radio input "true"
drag, startPoint x: 121, startPoint y: 119, endPoint x: 127, endPoint y: 126, distance: 9.1
click at [121, 120] on input "Reviewed By *" at bounding box center [359, 118] width 499 height 12
type input "[PERSON_NAME]"
click at [598, 351] on span "Next" at bounding box center [595, 350] width 10 height 5
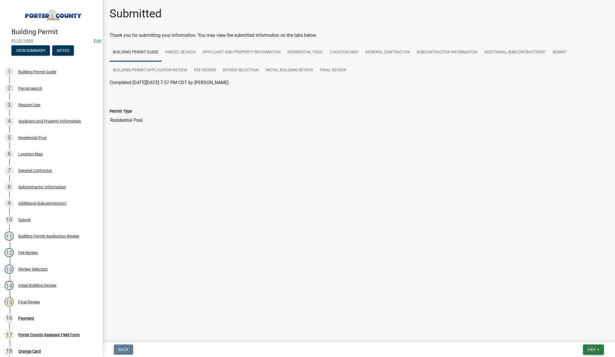
click at [590, 348] on span "Exit" at bounding box center [592, 350] width 8 height 5
click at [588, 339] on button "Save & Exit" at bounding box center [582, 335] width 46 height 14
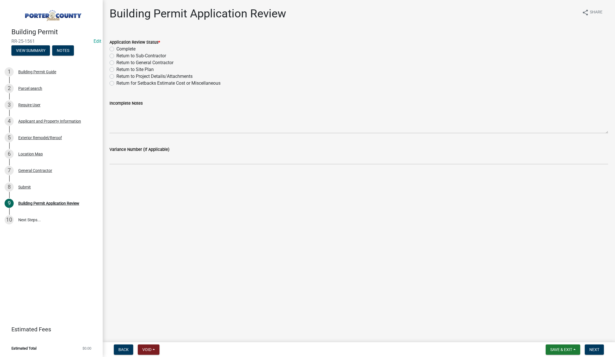
click at [116, 49] on label "Complete" at bounding box center [125, 49] width 19 height 7
click at [116, 49] on input "Complete" at bounding box center [118, 48] width 4 height 4
radio input "true"
drag, startPoint x: 592, startPoint y: 349, endPoint x: 592, endPoint y: 345, distance: 3.7
click at [592, 348] on span "Next" at bounding box center [595, 350] width 10 height 5
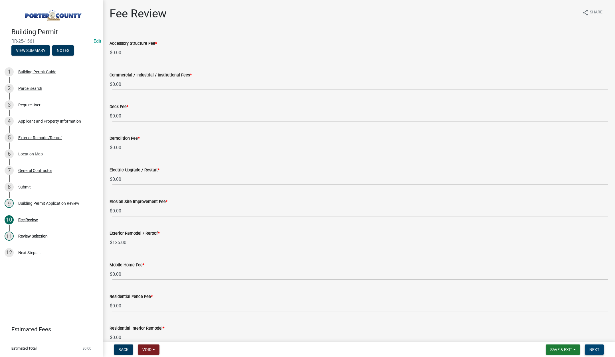
click at [591, 346] on button "Next" at bounding box center [594, 350] width 19 height 10
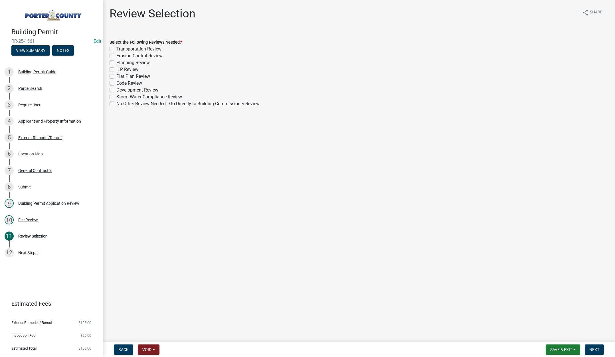
click at [116, 103] on label "No Other Review Needed - Go Directly to Building Commissioner Review" at bounding box center [187, 103] width 143 height 7
click at [116, 103] on input "No Other Review Needed - Go Directly to Building Commissioner Review" at bounding box center [118, 102] width 4 height 4
checkbox input "true"
checkbox input "false"
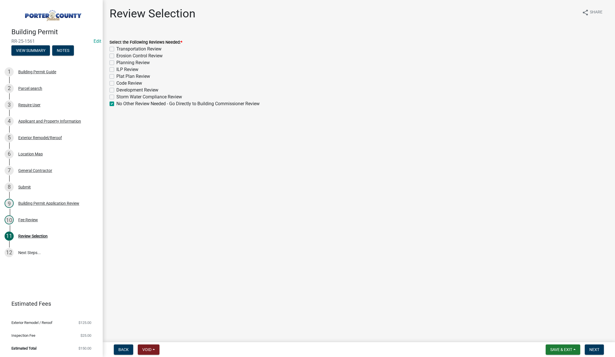
checkbox input "false"
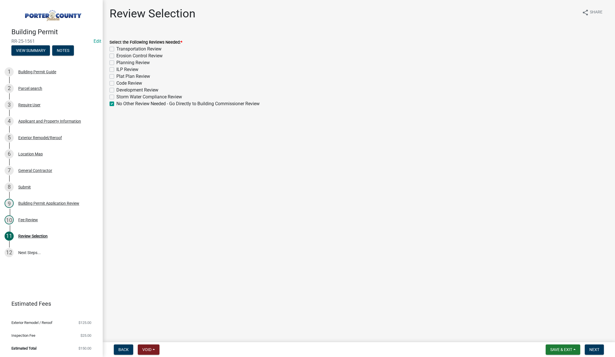
checkbox input "false"
checkbox input "true"
click at [593, 350] on span "Next" at bounding box center [595, 350] width 10 height 5
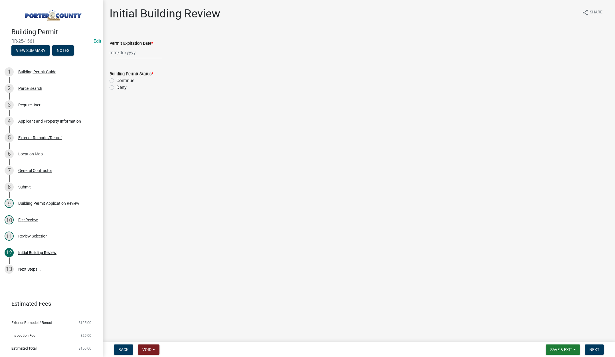
click at [143, 54] on div at bounding box center [136, 53] width 52 height 12
select select "8"
click at [159, 65] on select "1525 1526 1527 1528 1529 1530 1531 1532 1533 1534 1535 1536 1537 1538 1539 1540…" at bounding box center [154, 65] width 21 height 9
select select "2026"
click at [144, 61] on select "1525 1526 1527 1528 1529 1530 1531 1532 1533 1534 1535 1536 1537 1538 1539 1540…" at bounding box center [154, 65] width 21 height 9
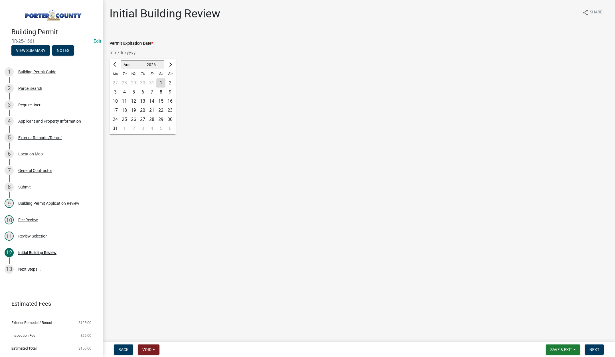
click at [151, 109] on div "21" at bounding box center [151, 110] width 9 height 9
type input "[DATE]"
click at [116, 82] on label "Continue" at bounding box center [125, 80] width 18 height 7
click at [116, 81] on input "Continue" at bounding box center [118, 79] width 4 height 4
radio input "true"
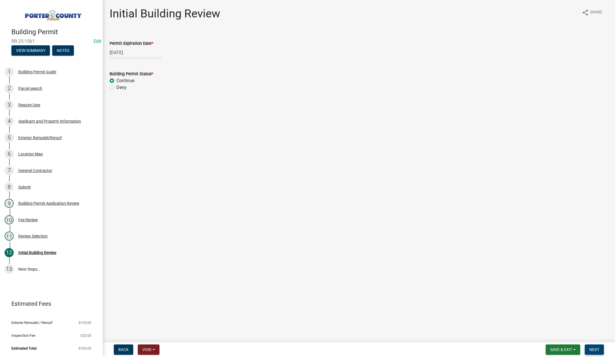
click at [593, 349] on span "Next" at bounding box center [595, 350] width 10 height 5
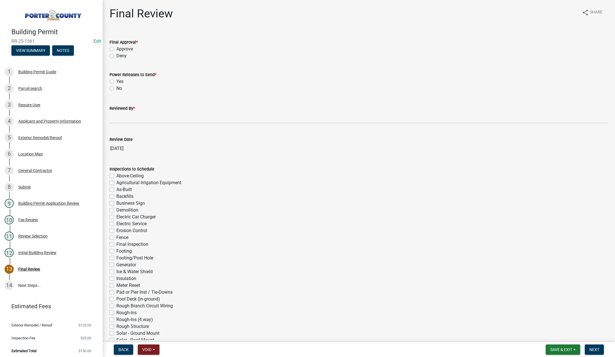
click at [116, 48] on label "Approve" at bounding box center [124, 49] width 17 height 7
click at [116, 48] on input "Approve" at bounding box center [118, 48] width 4 height 4
radio input "true"
click at [116, 88] on label "No" at bounding box center [119, 88] width 6 height 7
click at [116, 88] on input "No" at bounding box center [118, 87] width 4 height 4
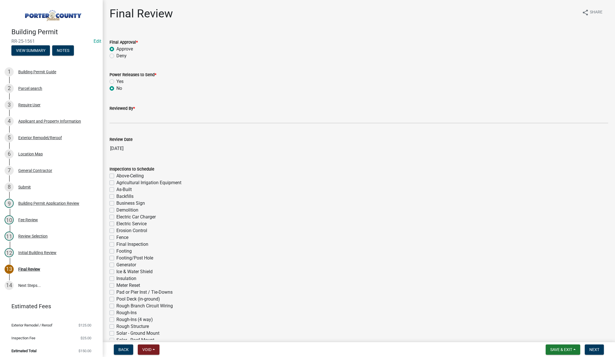
radio input "true"
click at [122, 119] on input "Reviewed By *" at bounding box center [359, 118] width 499 height 12
type input "Tami"
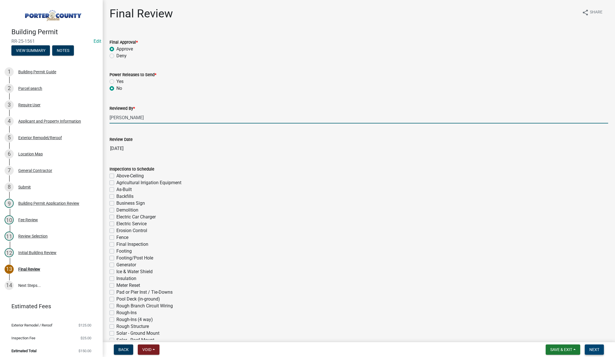
click at [594, 347] on button "Next" at bounding box center [594, 350] width 19 height 10
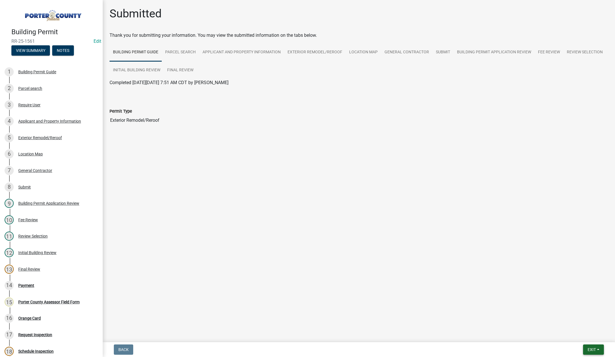
click at [593, 348] on span "Exit" at bounding box center [592, 350] width 8 height 5
click at [585, 336] on button "Save & Exit" at bounding box center [582, 335] width 46 height 14
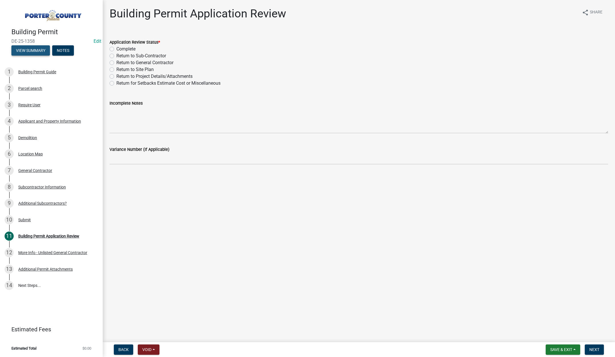
click at [28, 49] on button "View Summary" at bounding box center [30, 50] width 39 height 10
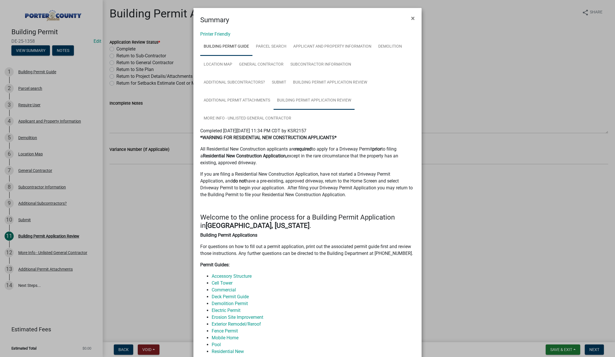
click at [316, 101] on link "Building Permit Application Review" at bounding box center [314, 101] width 81 height 18
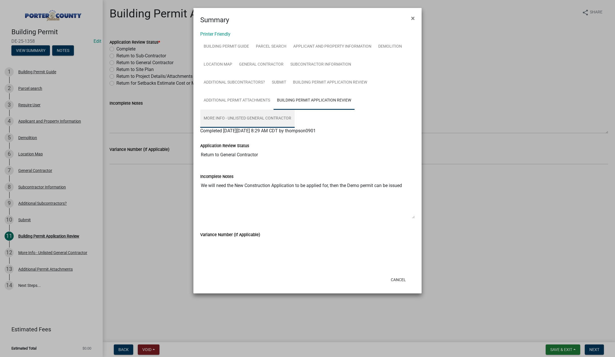
click at [227, 116] on link "More Info - Unlisted General Contractor" at bounding box center [247, 119] width 94 height 18
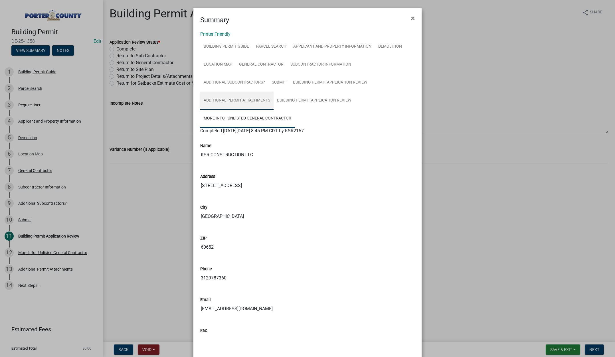
click at [231, 101] on link "Additional Permit Attachments" at bounding box center [236, 101] width 73 height 18
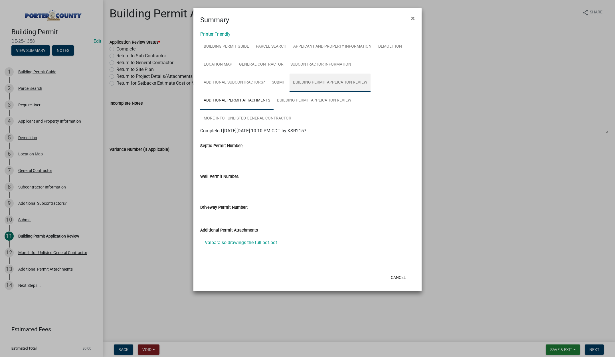
click at [338, 86] on link "Building Permit Application Review" at bounding box center [330, 83] width 81 height 18
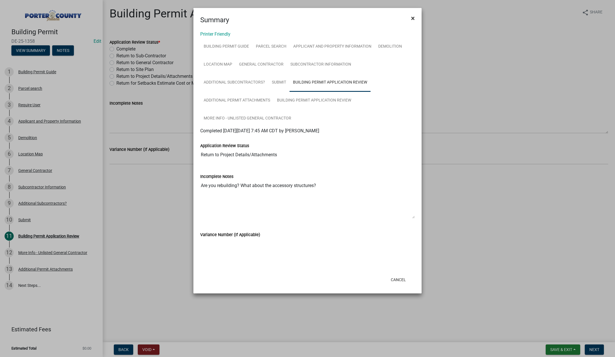
click at [416, 16] on button "×" at bounding box center [413, 18] width 13 height 16
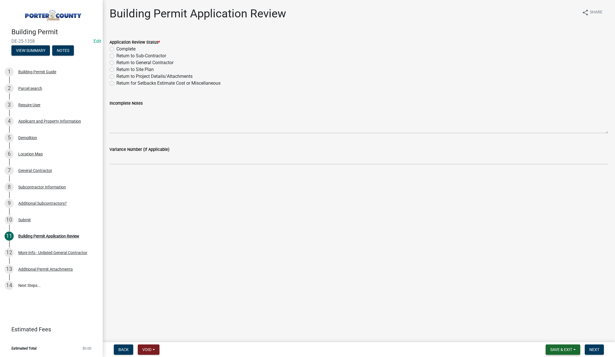
click at [559, 347] on button "Save & Exit" at bounding box center [563, 350] width 35 height 10
click at [558, 340] on button "Save & Exit" at bounding box center [558, 335] width 46 height 14
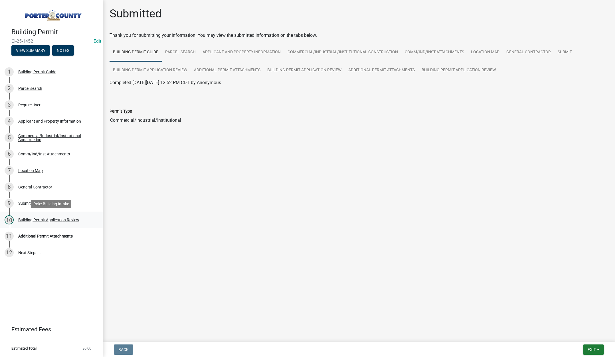
click at [58, 218] on div "Building Permit Application Review" at bounding box center [48, 220] width 61 height 4
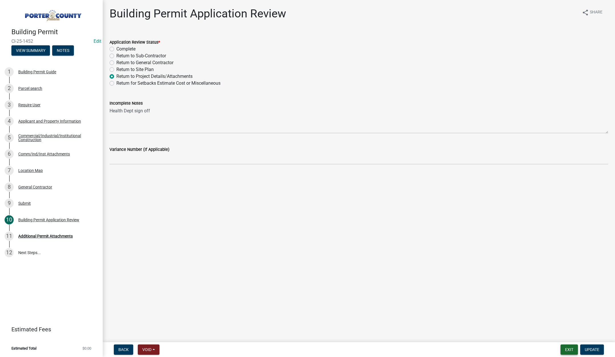
click at [565, 349] on button "Exit" at bounding box center [569, 350] width 17 height 10
